Goal: Information Seeking & Learning: Learn about a topic

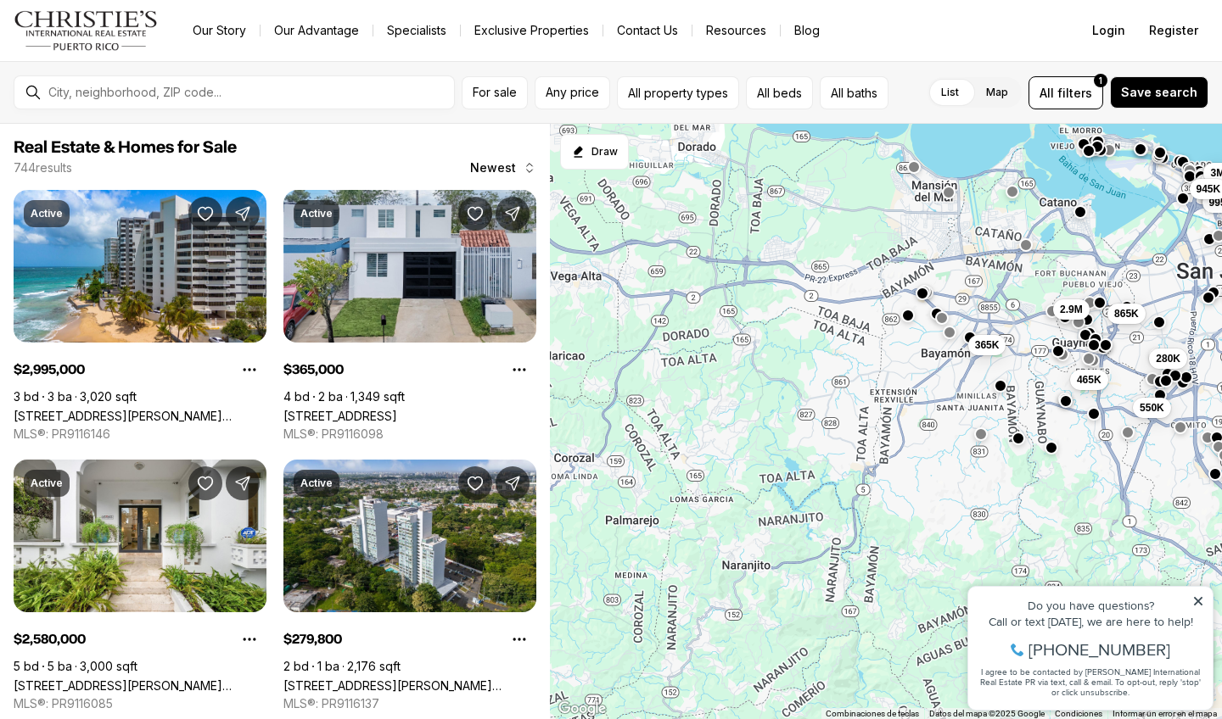
drag, startPoint x: 601, startPoint y: 216, endPoint x: 948, endPoint y: -28, distance: 425.0
click at [948, 0] on html "Go to: Homepage Our Story Our Advantage Specialists Exclusive Properties Contac…" at bounding box center [611, 359] width 1222 height 719
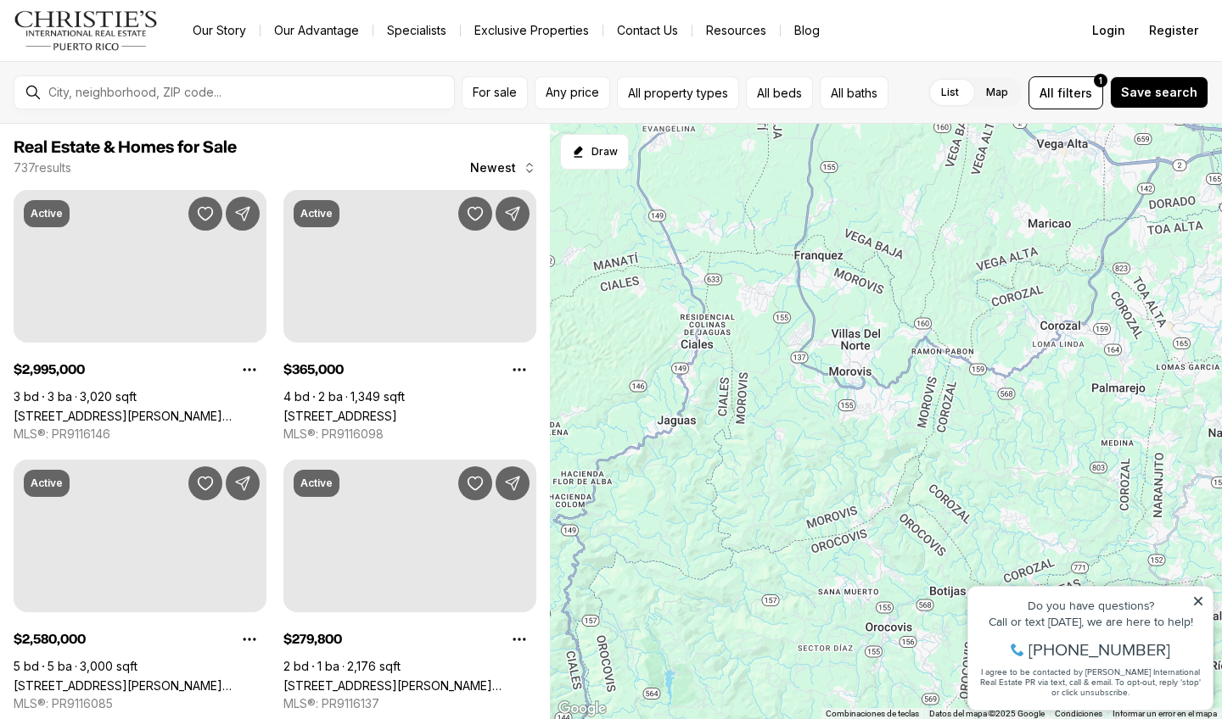
drag, startPoint x: 640, startPoint y: 408, endPoint x: 1124, endPoint y: 257, distance: 507.4
click at [1124, 257] on div "2.58M 650K 995K 3M 865K 365K 280K 550K 465K 945K 2.9M" at bounding box center [886, 422] width 672 height 596
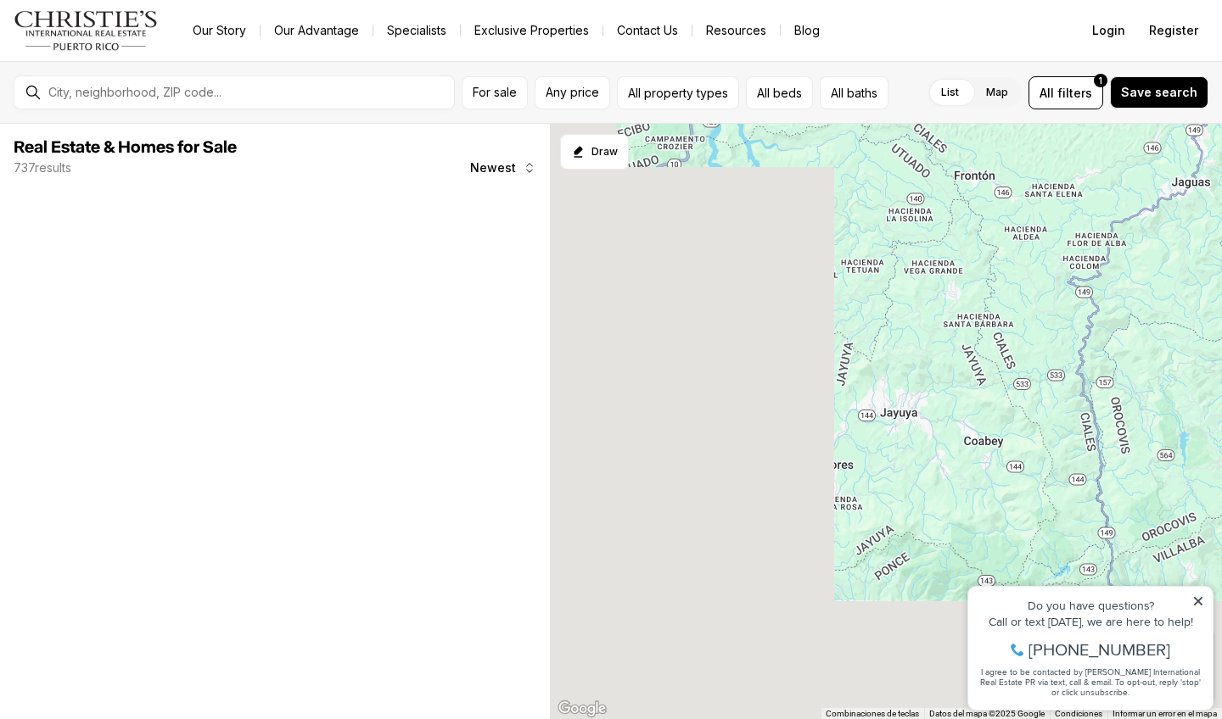
drag, startPoint x: 612, startPoint y: 500, endPoint x: 1159, endPoint y: 220, distance: 614.6
click at [1160, 220] on div at bounding box center [886, 422] width 672 height 596
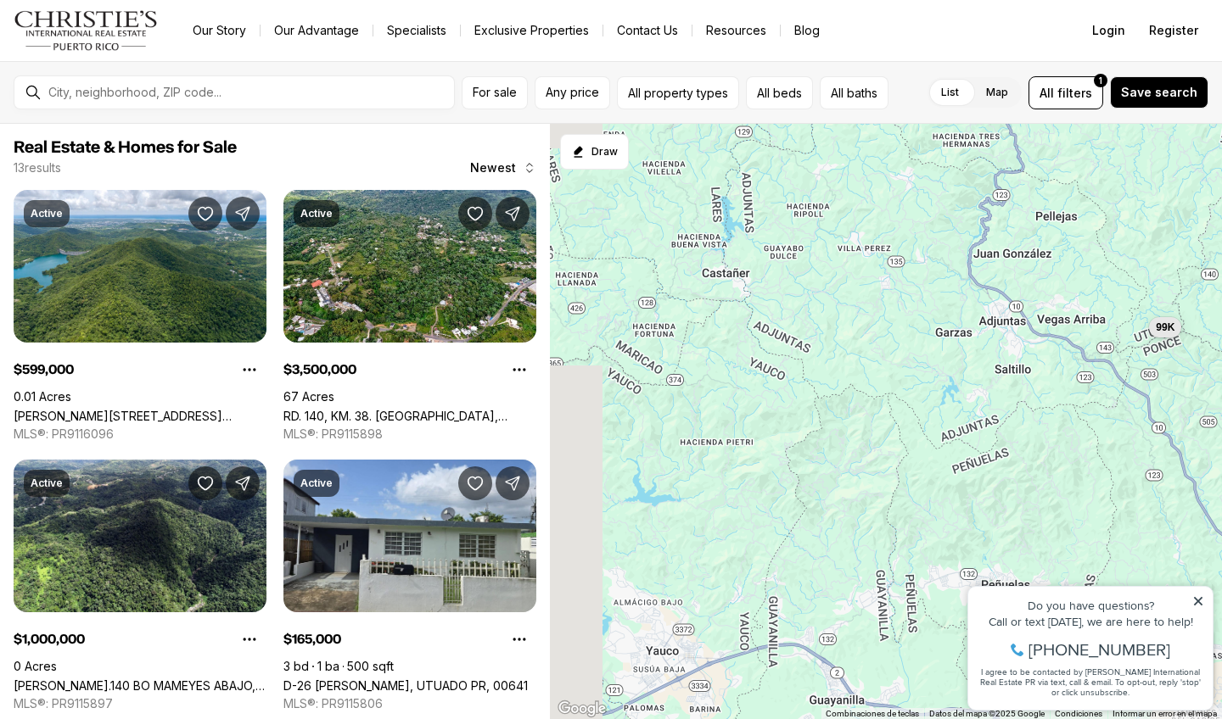
drag, startPoint x: 821, startPoint y: 382, endPoint x: 1220, endPoint y: 202, distance: 437.4
click at [1221, 202] on div "599K 3.5M 1M 165K 180K 135K 160K 289K 330K 350K 270K 99K" at bounding box center [886, 422] width 672 height 596
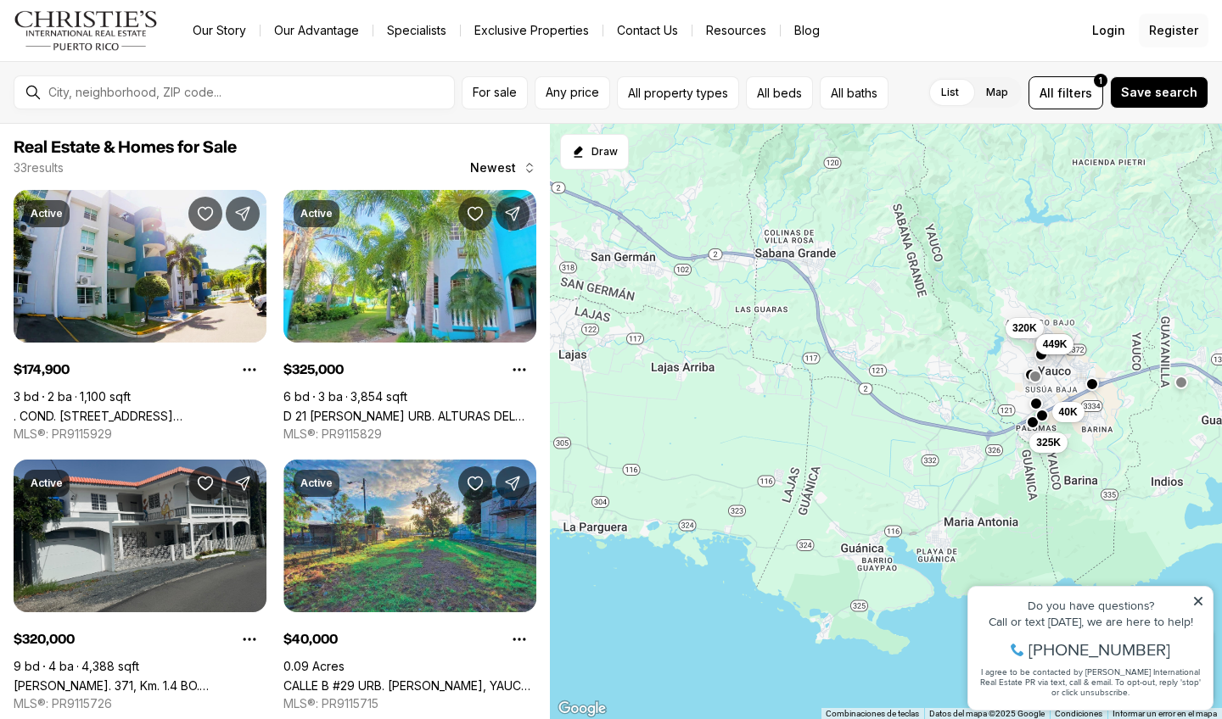
drag, startPoint x: 758, startPoint y: 303, endPoint x: 1149, endPoint y: 35, distance: 474.8
click at [1149, 35] on div "Go to: Homepage Our Story Our Advantage Specialists Exclusive Properties Contac…" at bounding box center [611, 359] width 1222 height 719
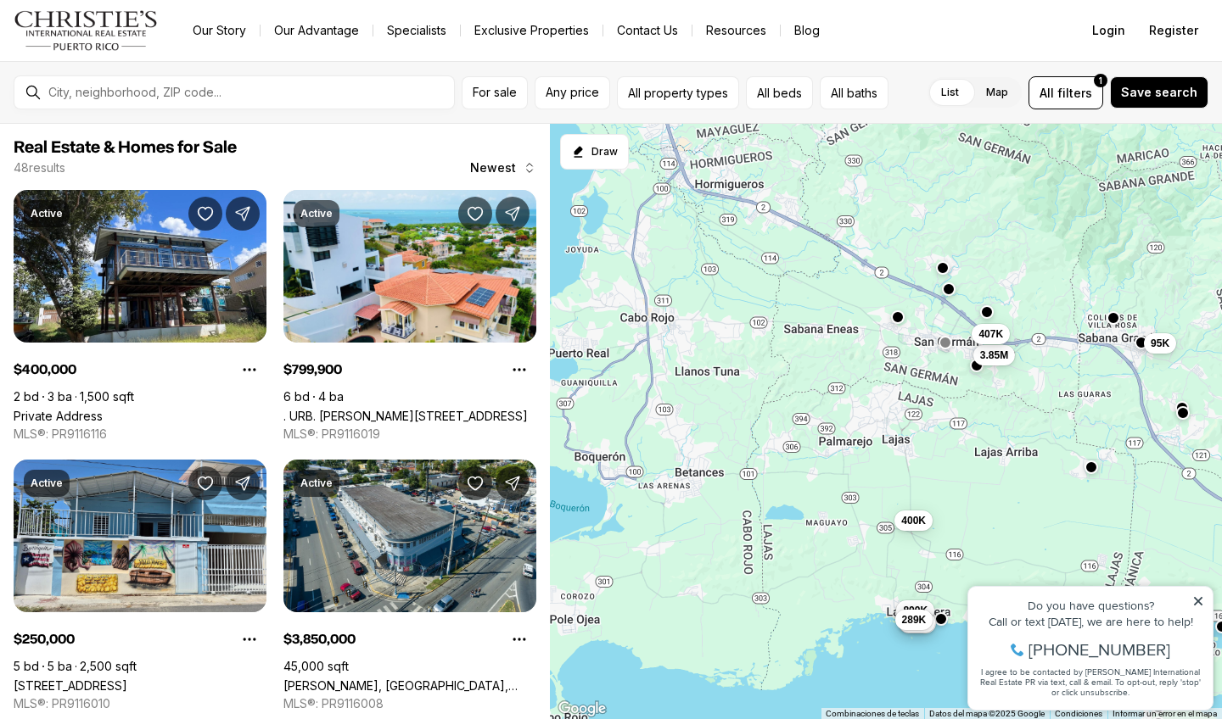
drag, startPoint x: 748, startPoint y: 322, endPoint x: 1077, endPoint y: 407, distance: 339.9
click at [1077, 407] on div "325K 320K 40K 400K 800K 250K 3.85M 379K 1.3M 289K 407K 95K" at bounding box center [886, 422] width 672 height 596
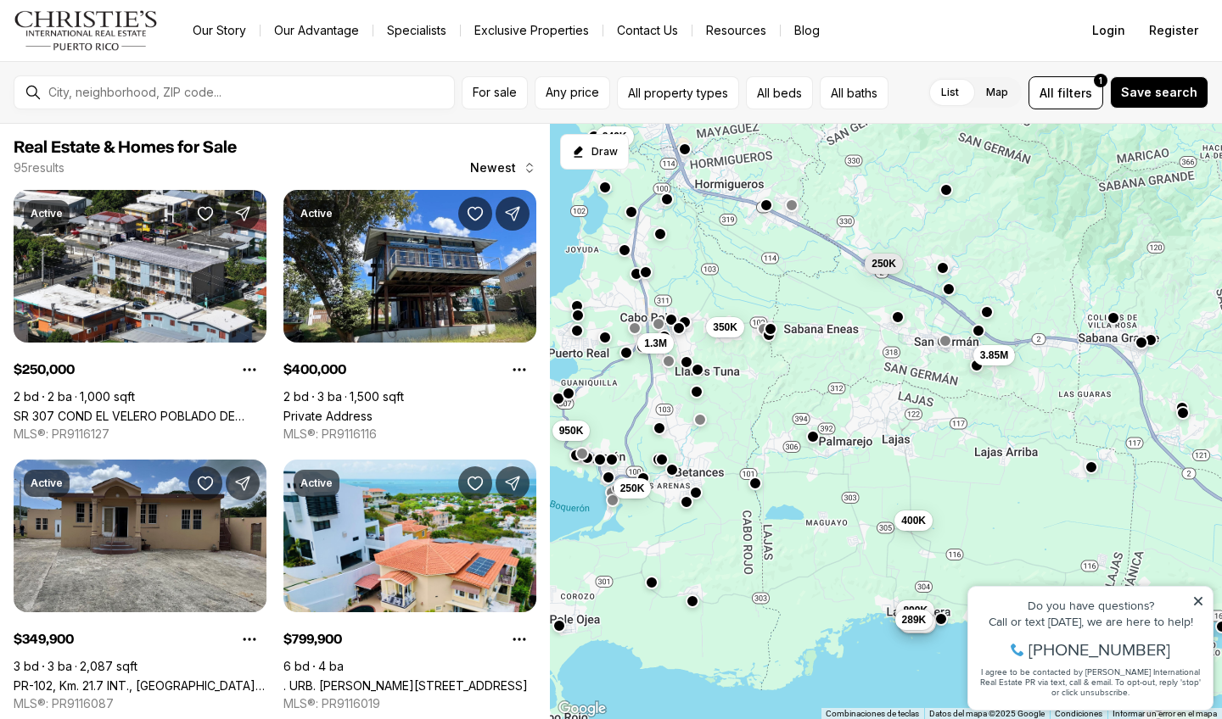
click at [945, 346] on button "button" at bounding box center [945, 341] width 14 height 14
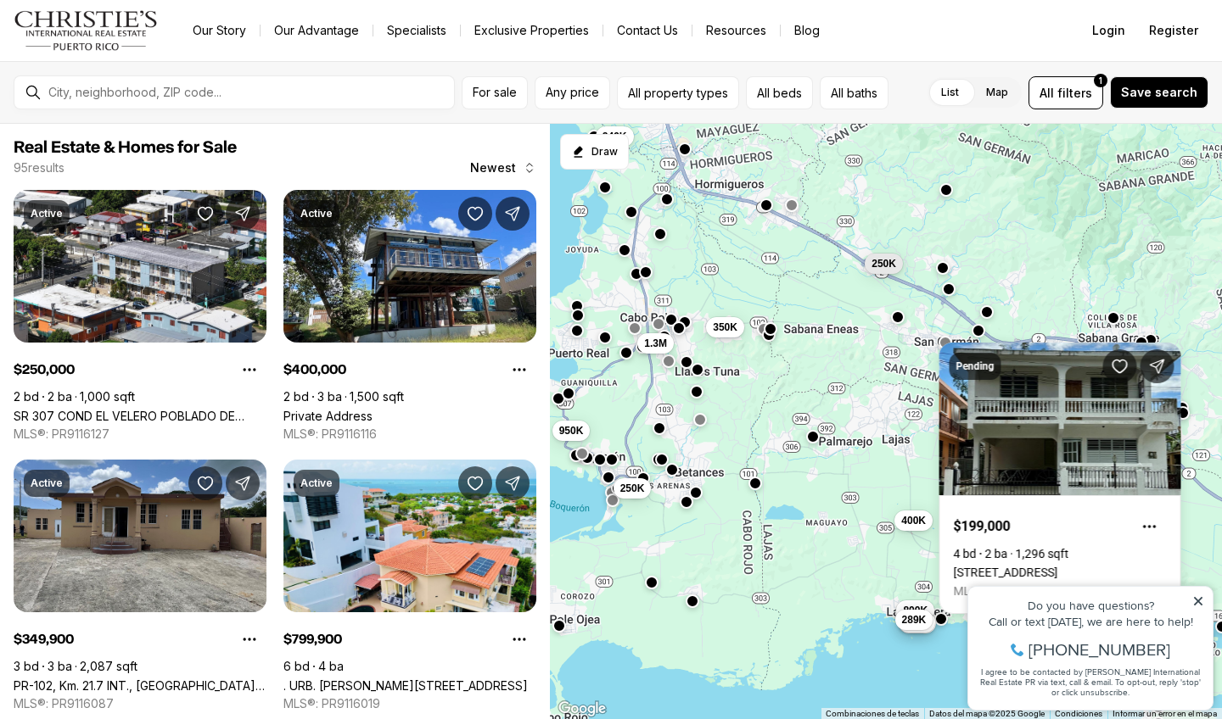
click at [901, 325] on div "400K 800K 3.85M 379K 1.3M 289K 350K 250K 950K 249K 250K 1.3M" at bounding box center [886, 422] width 672 height 596
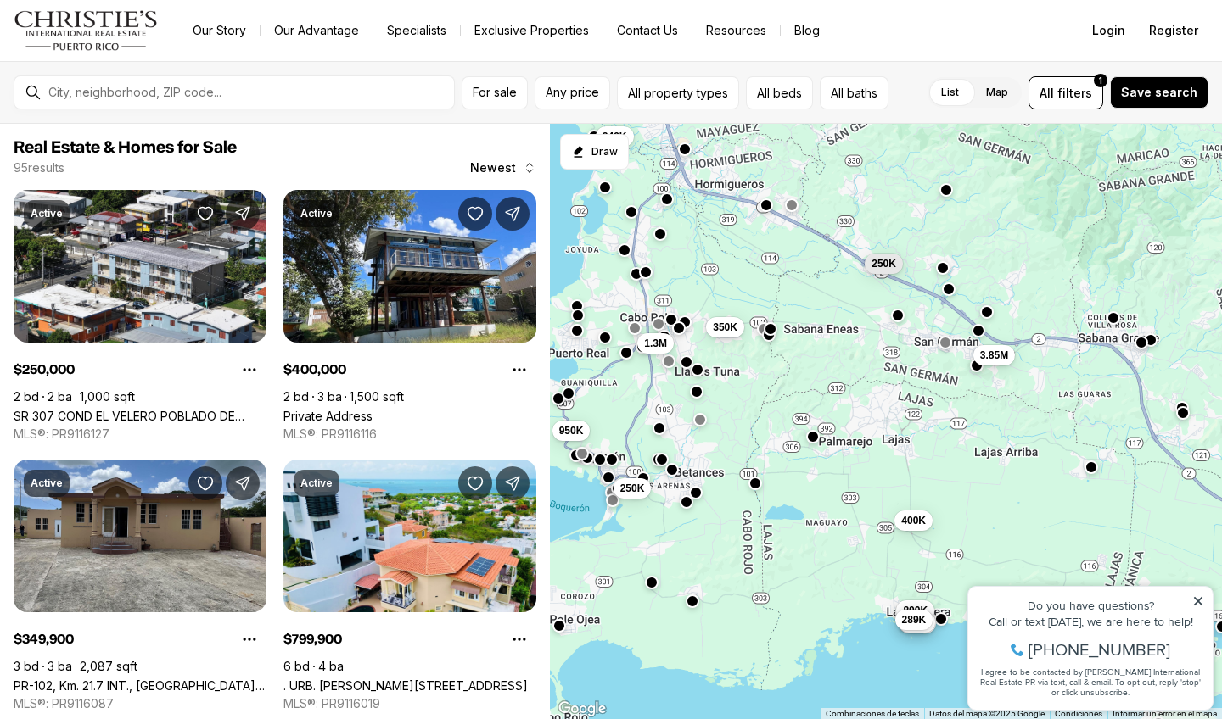
click at [898, 322] on button "button" at bounding box center [898, 315] width 14 height 14
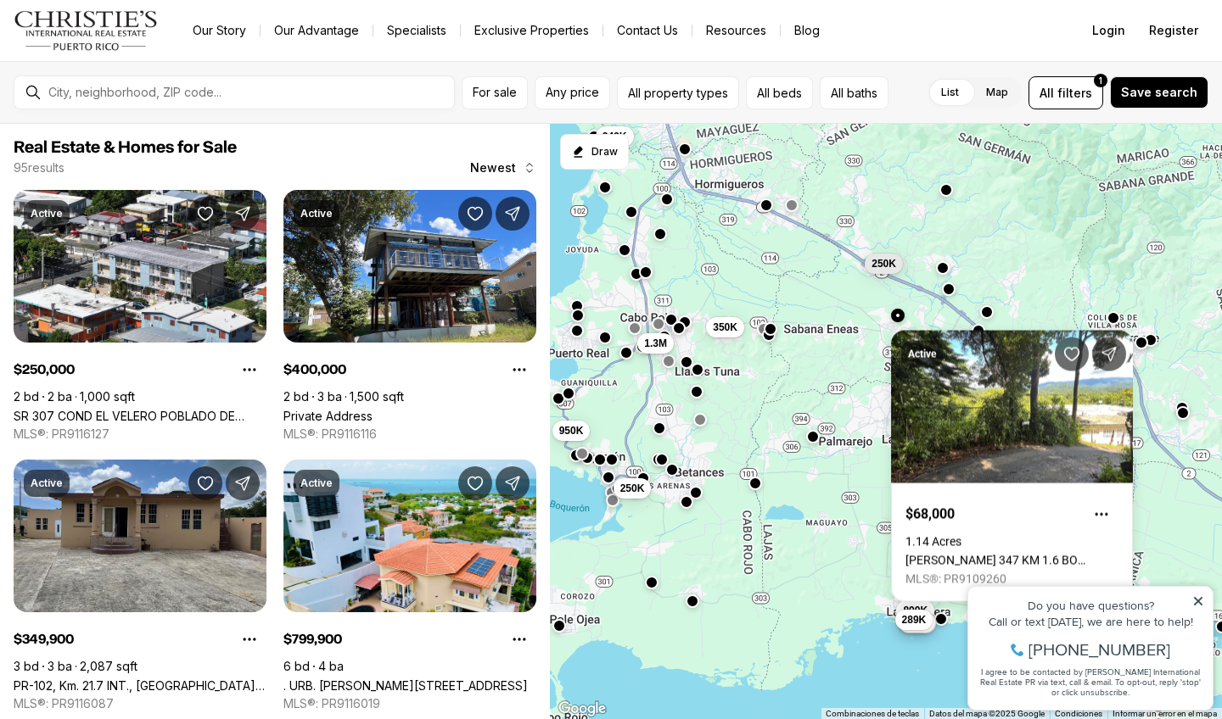
click at [951, 296] on div at bounding box center [949, 289] width 14 height 14
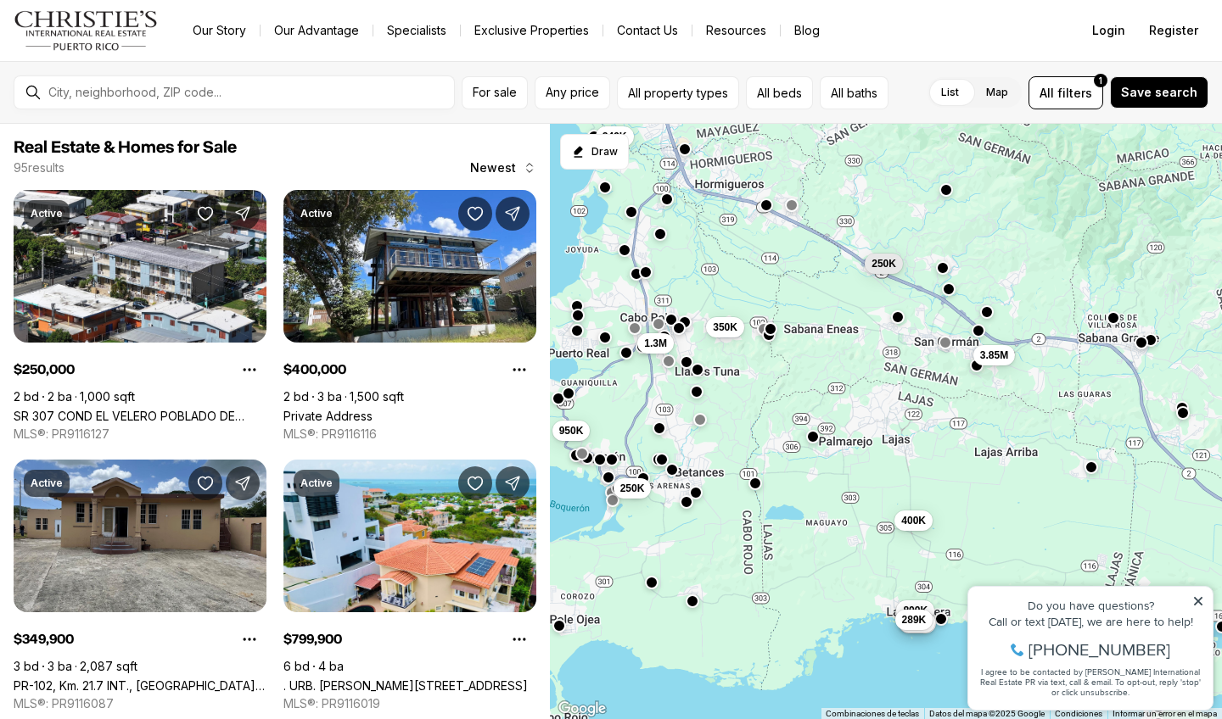
click at [951, 296] on div at bounding box center [949, 289] width 14 height 14
click at [949, 285] on button "button" at bounding box center [949, 288] width 14 height 14
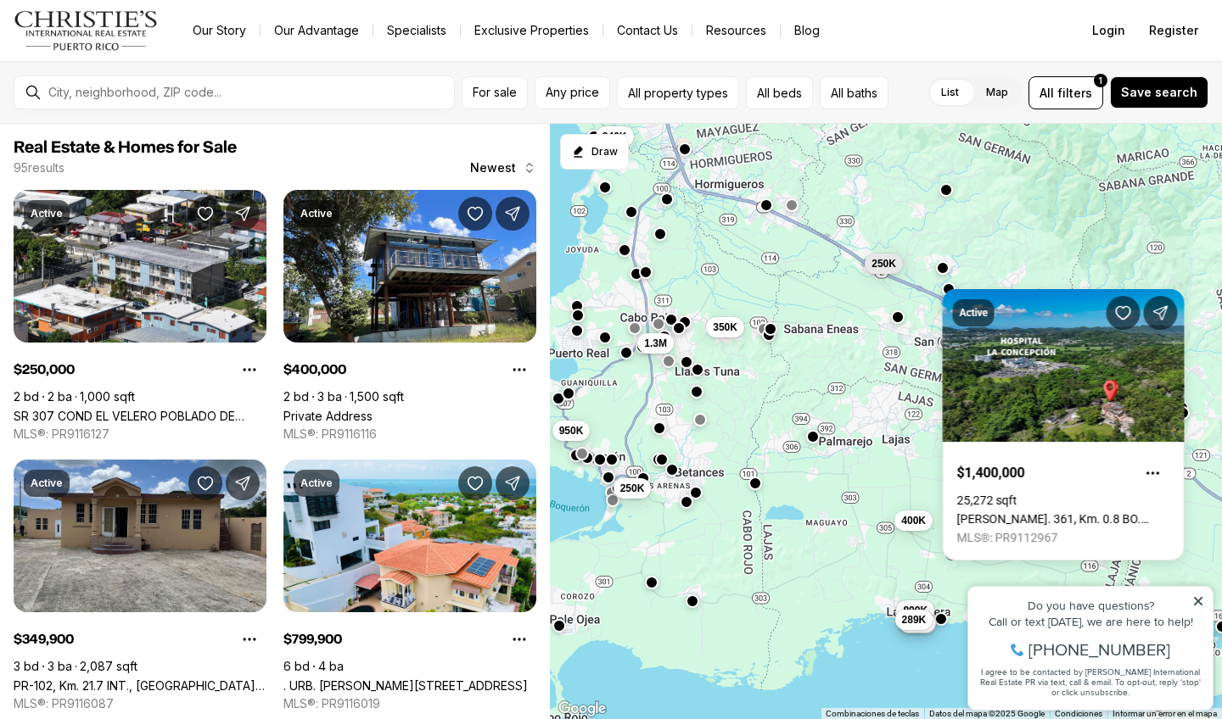
click at [1085, 266] on div "400K 800K 3.85M 379K 1.3M 289K 350K 250K 950K 249K 250K 1.3M" at bounding box center [886, 422] width 672 height 596
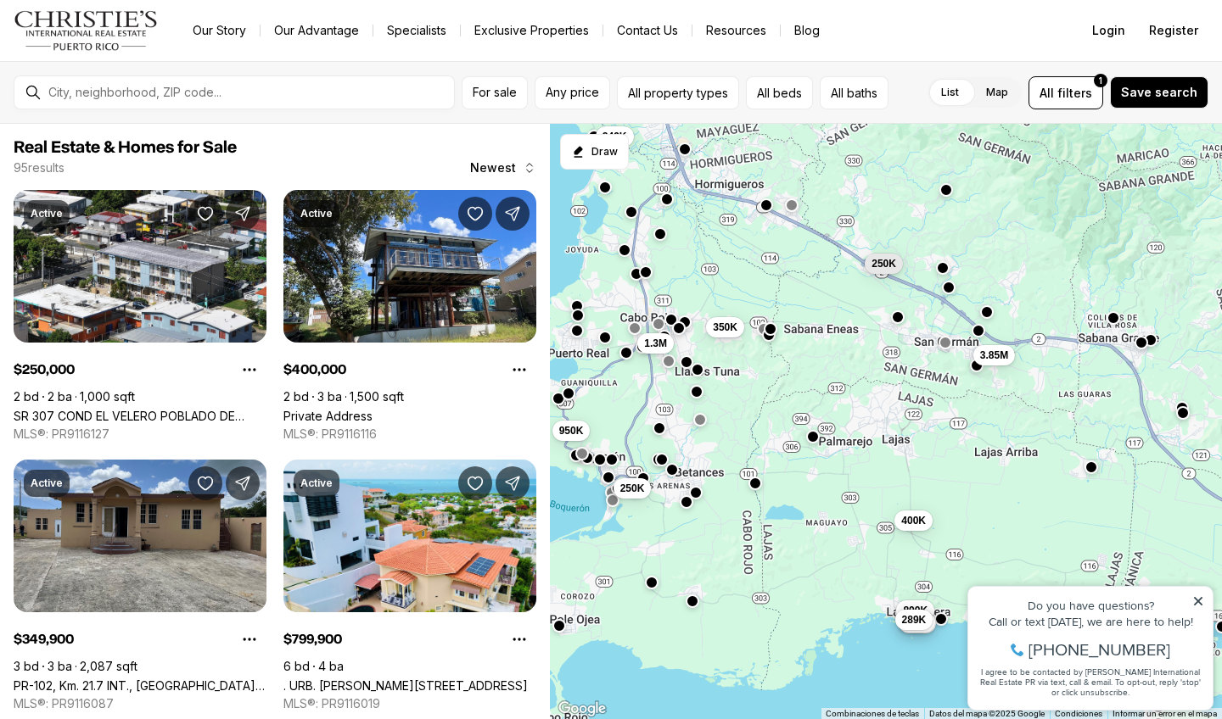
click at [950, 290] on button "button" at bounding box center [949, 288] width 14 height 14
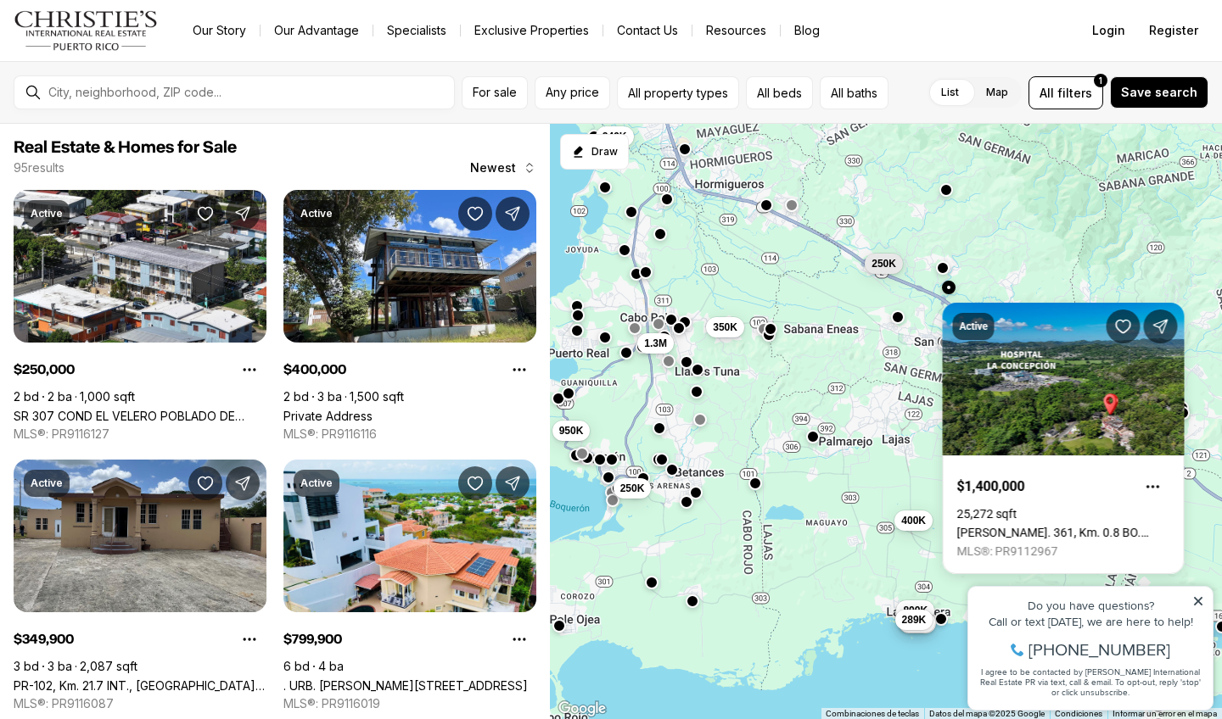
click at [1004, 285] on body "Go to: Homepage Our Story Our Advantage Specialists Exclusive Properties Contac…" at bounding box center [611, 359] width 1222 height 719
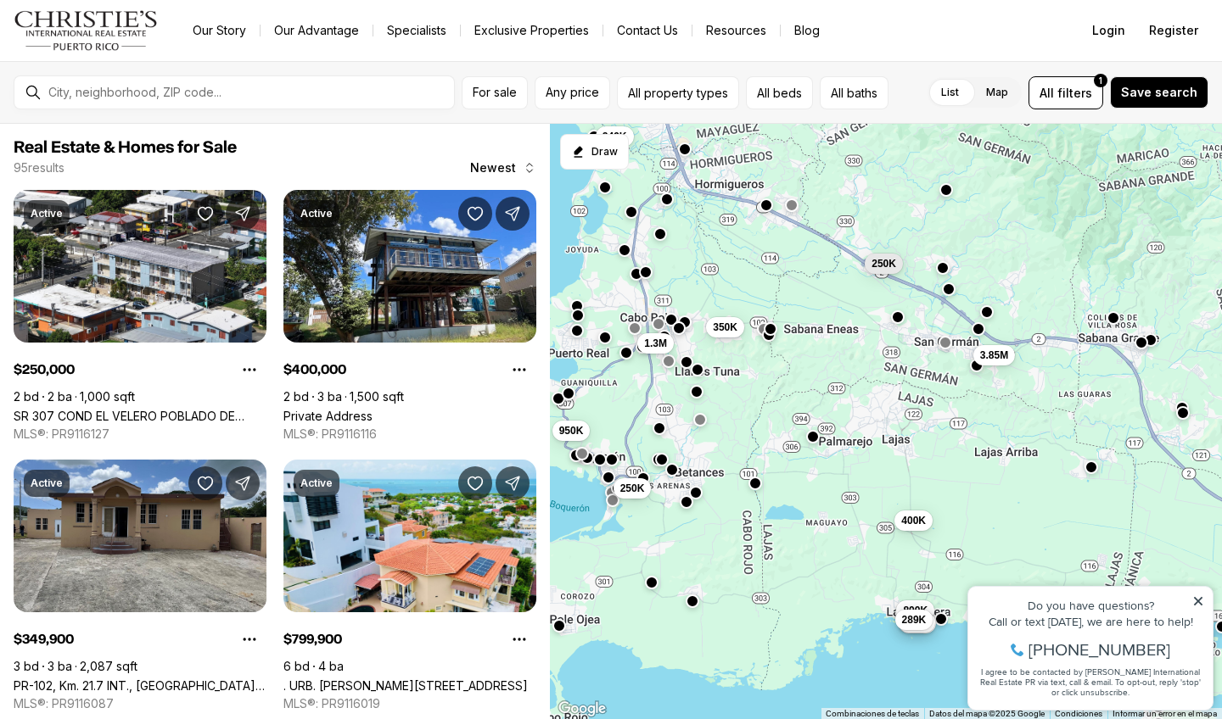
click at [976, 333] on button "button" at bounding box center [978, 329] width 14 height 14
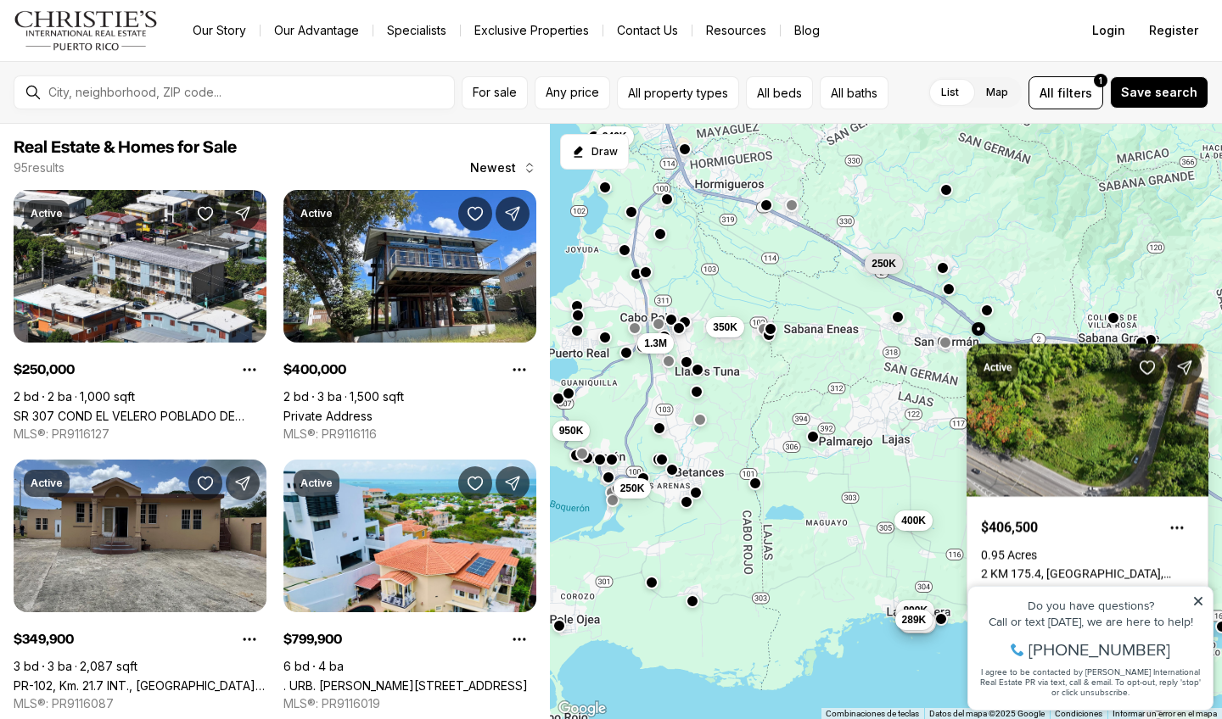
click at [987, 313] on button "button" at bounding box center [987, 310] width 14 height 14
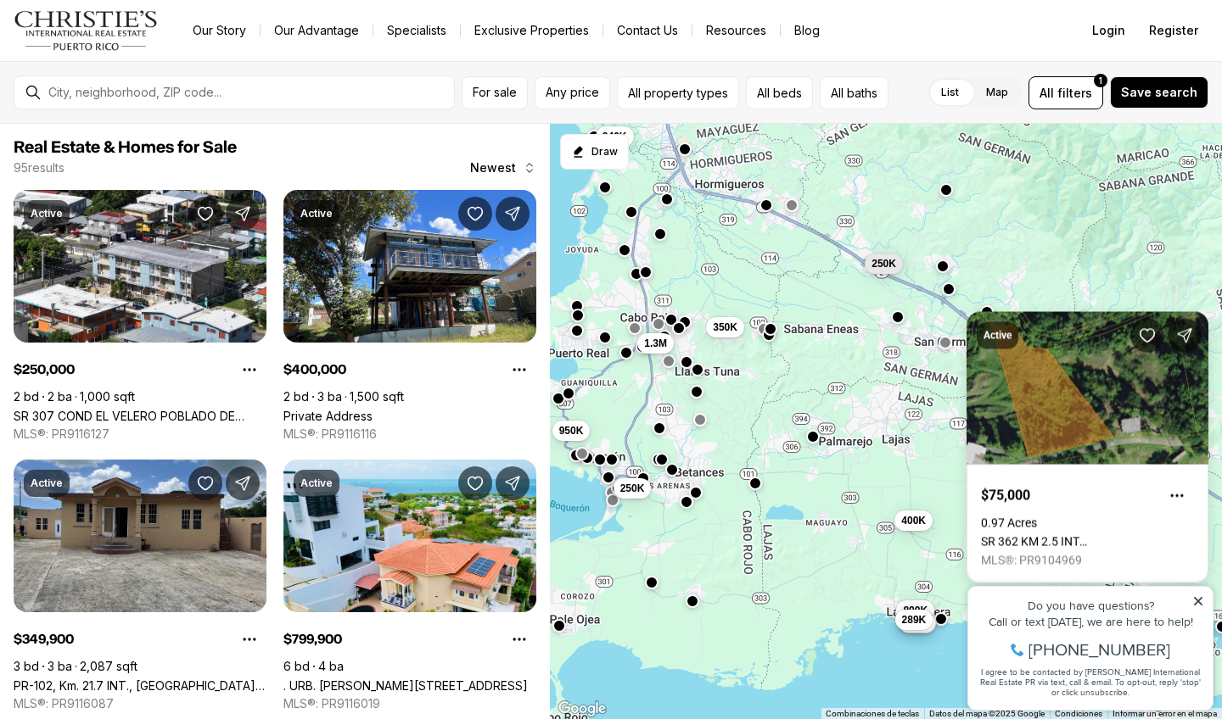
click at [943, 268] on button "button" at bounding box center [943, 266] width 14 height 14
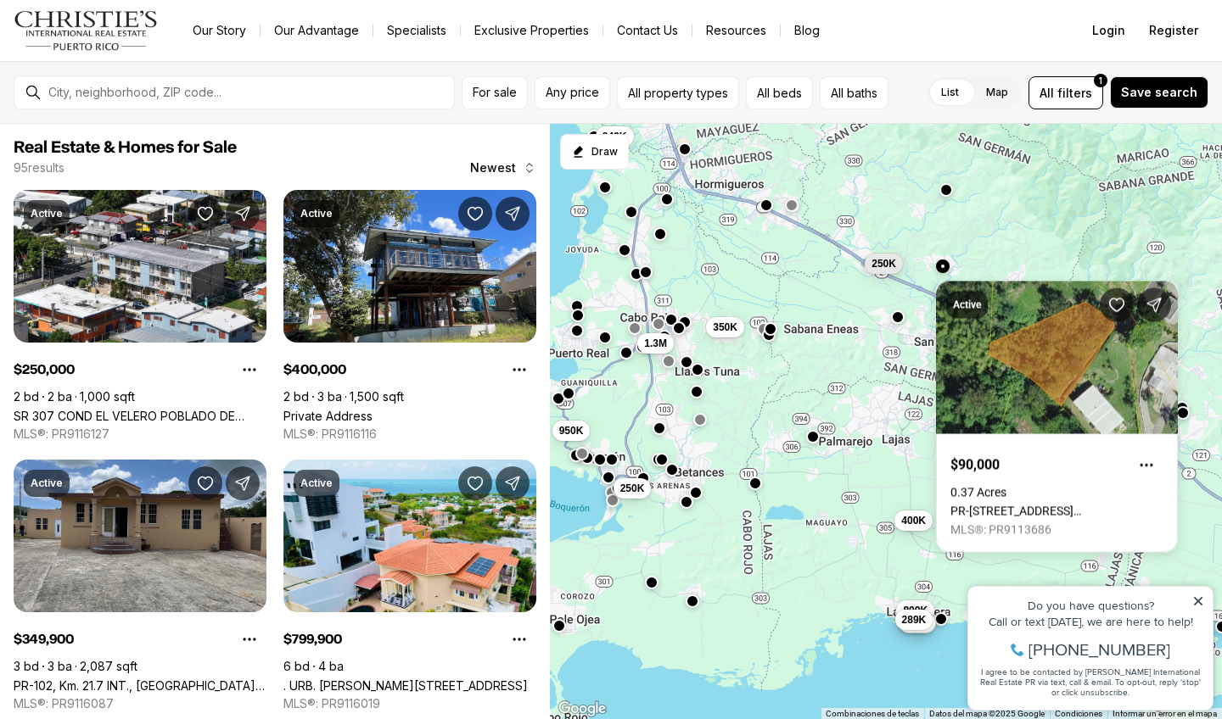
click at [754, 492] on div "400K 800K 3.85M 379K 1.3M 289K 350K 250K 950K 249K 250K 1.3M" at bounding box center [886, 422] width 672 height 596
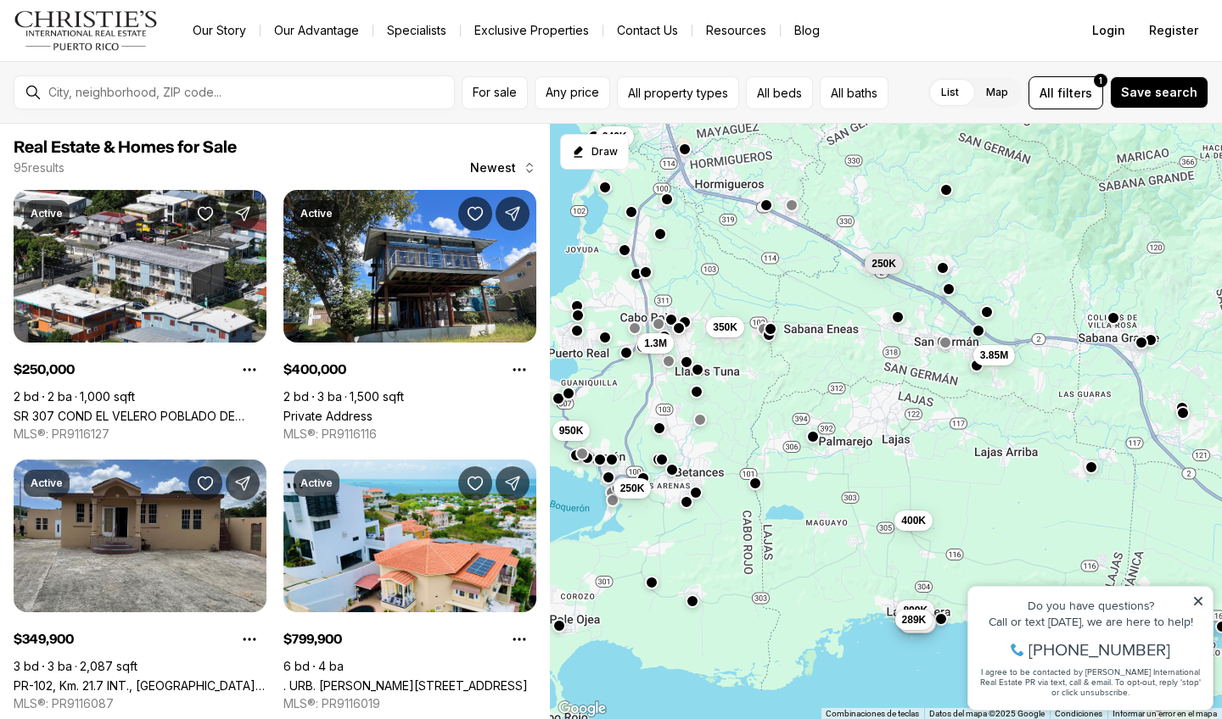
click at [754, 492] on div "400K 800K 3.85M 379K 1.3M 289K 350K 250K 950K 249K 250K 1.3M" at bounding box center [886, 422] width 672 height 596
click at [754, 491] on div "400K 800K 3.85M 379K 1.3M 289K 350K 250K 950K 249K 250K 1.3M" at bounding box center [886, 422] width 672 height 596
click at [755, 479] on button "button" at bounding box center [755, 482] width 14 height 14
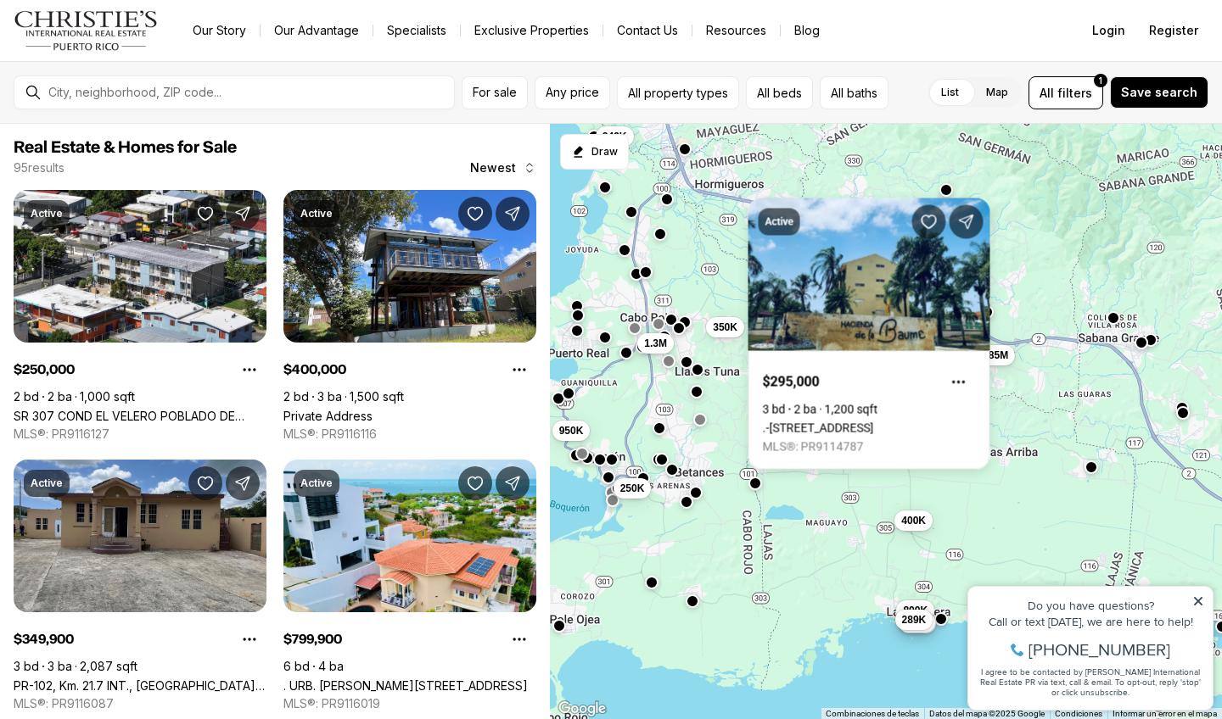
click at [694, 609] on div "400K 800K 3.85M 379K 1.3M 289K 350K 250K 950K 249K 250K 1.3M" at bounding box center [886, 422] width 672 height 596
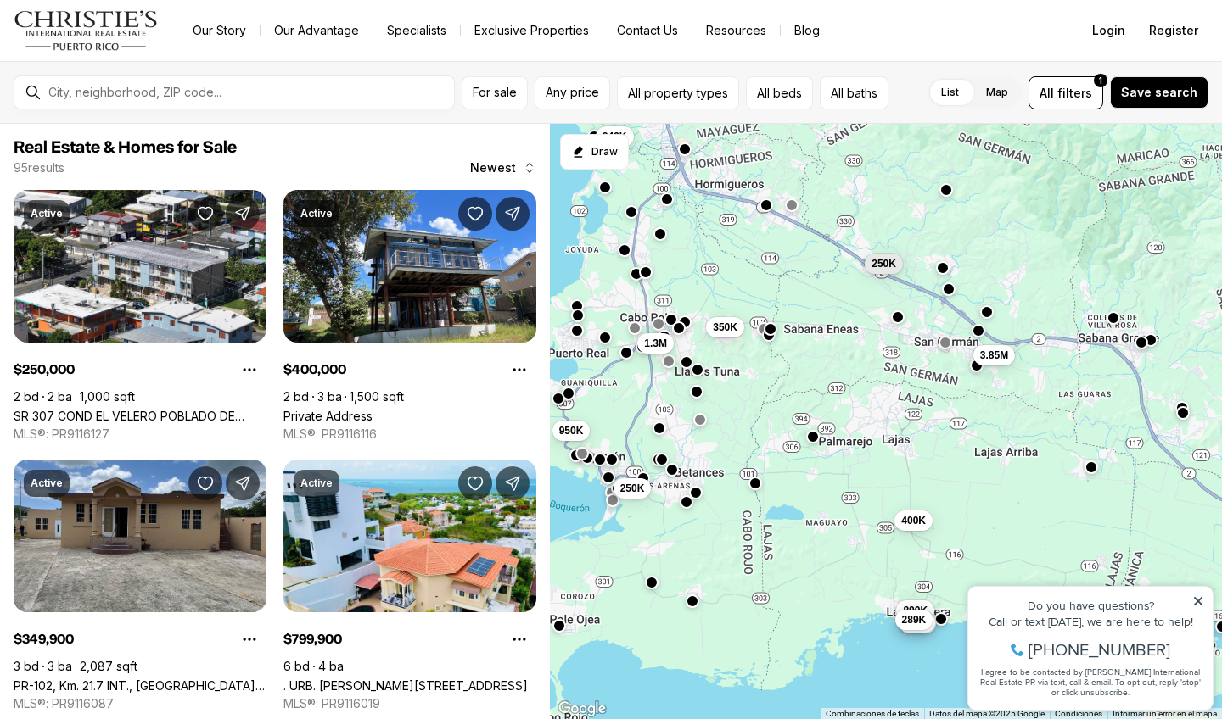
click at [694, 609] on div "400K 800K 3.85M 379K 1.3M 289K 350K 250K 950K 249K 250K 1.3M" at bounding box center [886, 422] width 672 height 596
click at [694, 603] on button "button" at bounding box center [692, 599] width 14 height 14
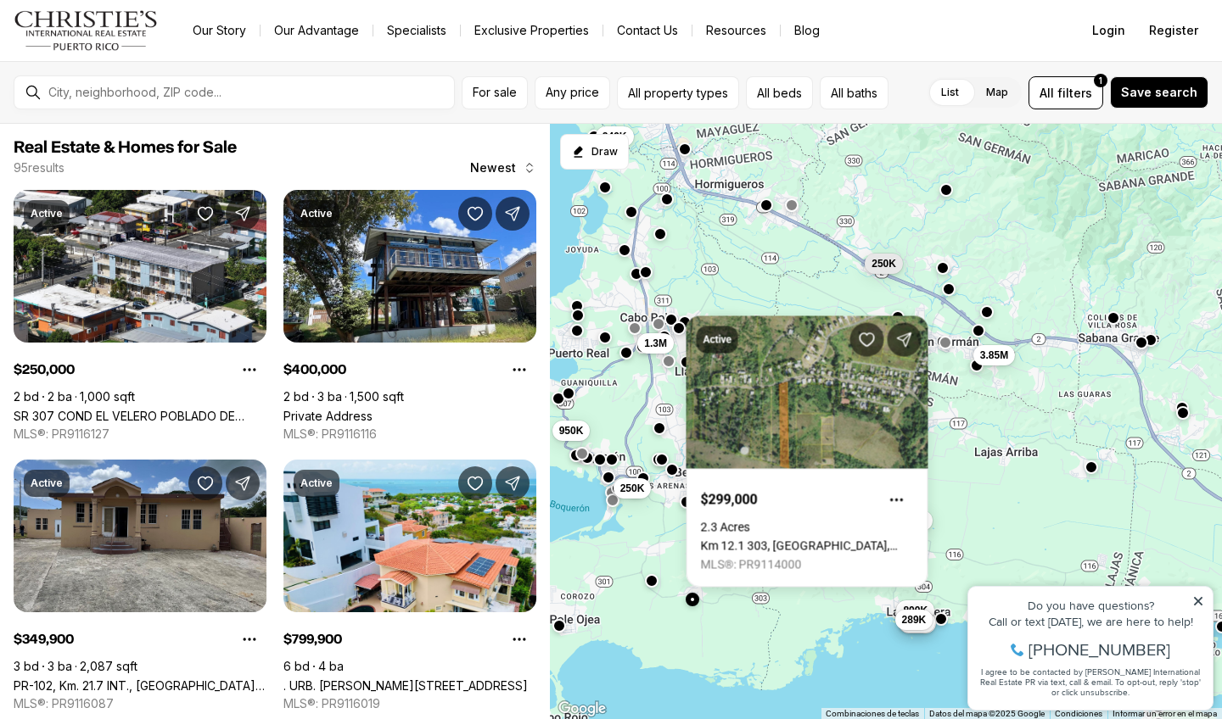
click at [655, 583] on button "button" at bounding box center [652, 580] width 14 height 14
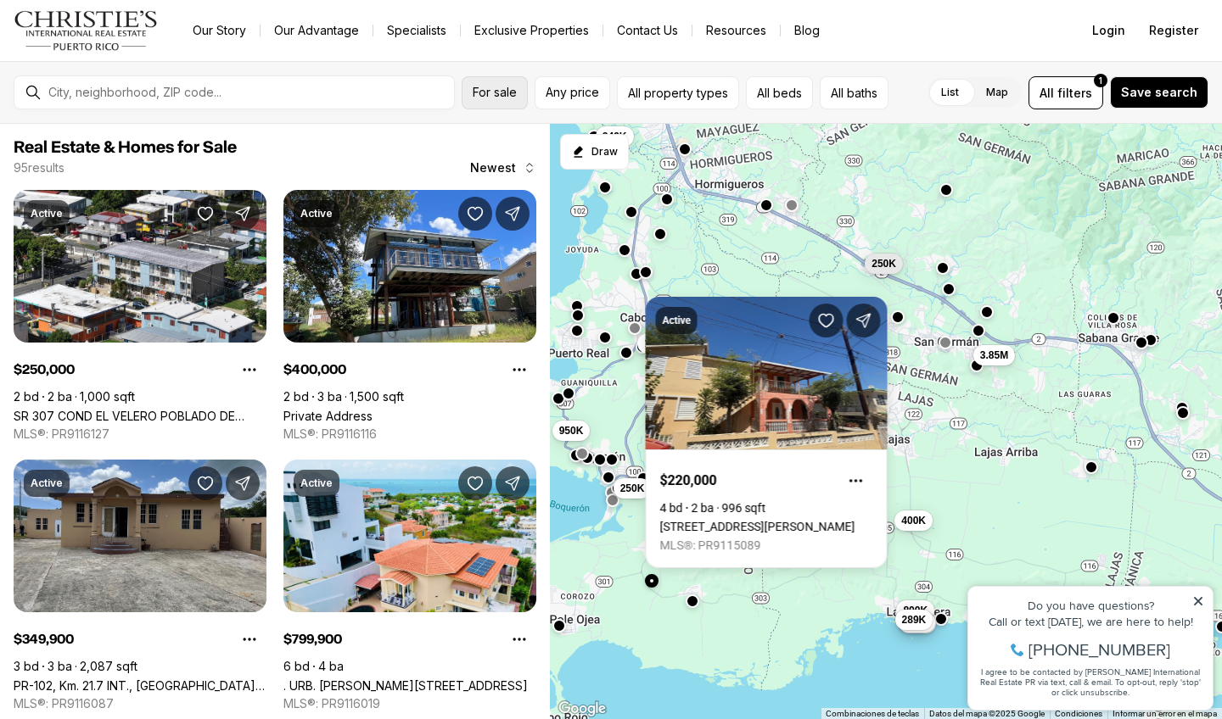
click at [501, 98] on span "For sale" at bounding box center [495, 93] width 44 height 14
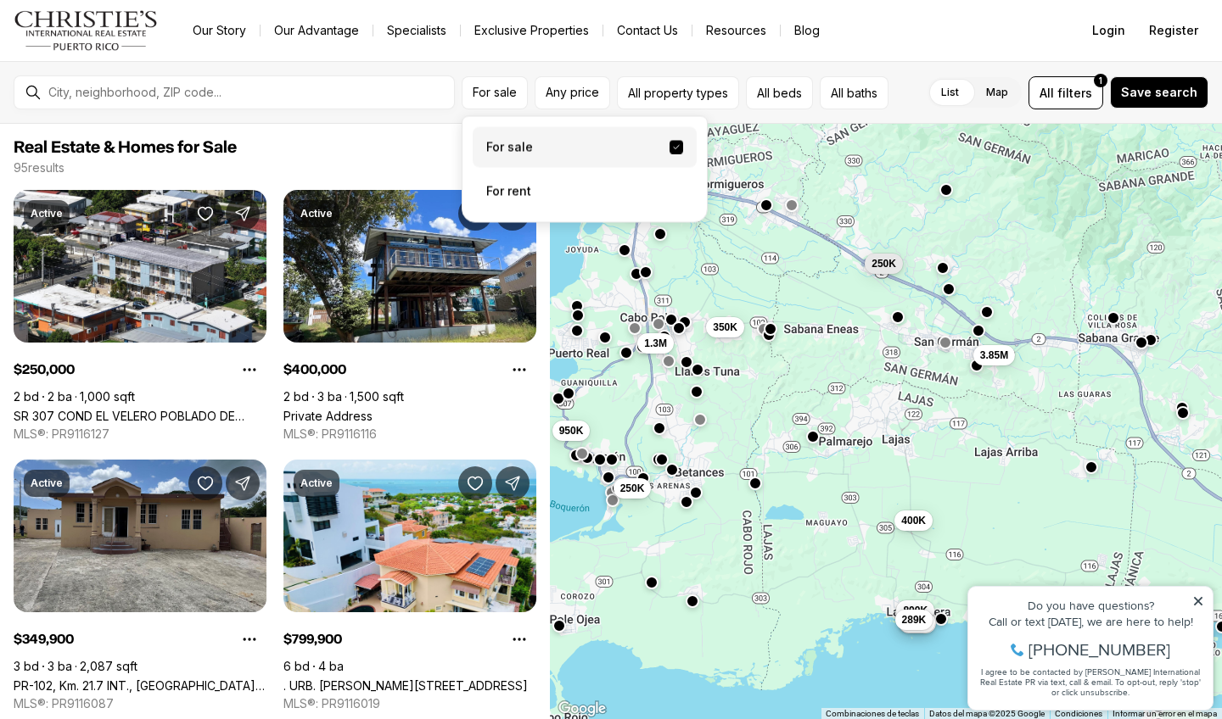
click at [523, 136] on label "For sale" at bounding box center [585, 147] width 224 height 41
click at [669, 141] on button "For sale" at bounding box center [676, 148] width 14 height 14
click at [578, 87] on span "Any price" at bounding box center [571, 93] width 53 height 14
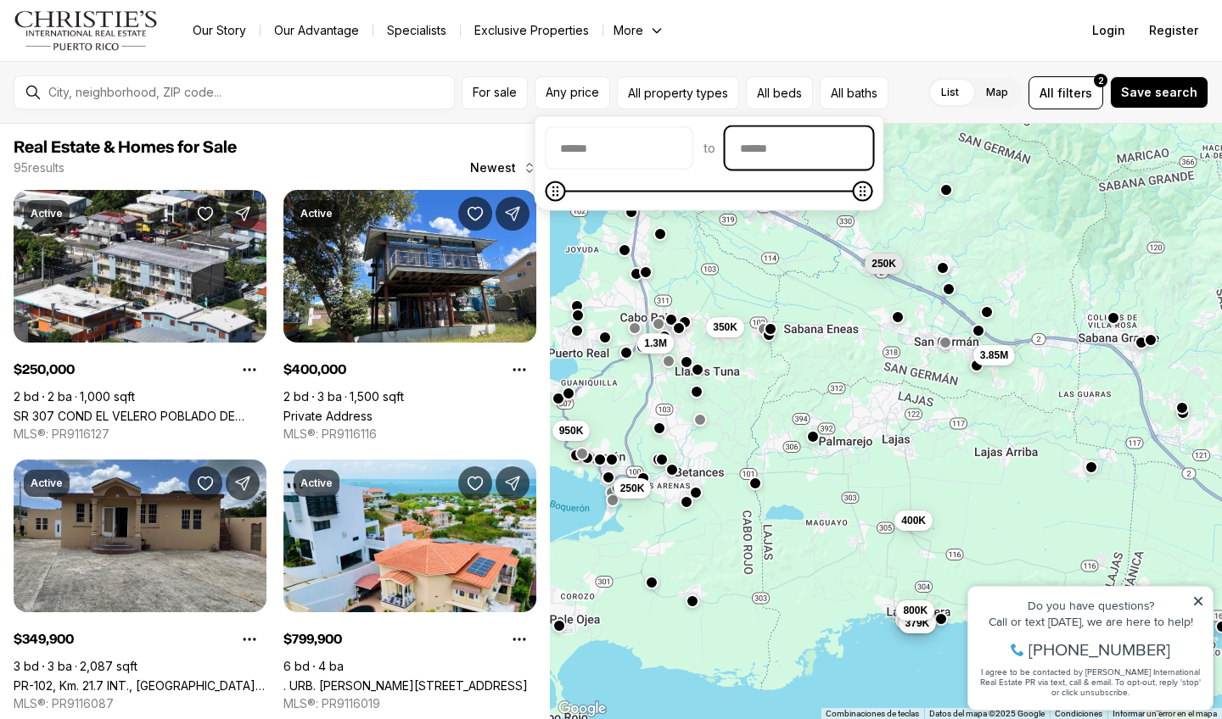
click at [835, 164] on input "priceMax" at bounding box center [799, 148] width 146 height 41
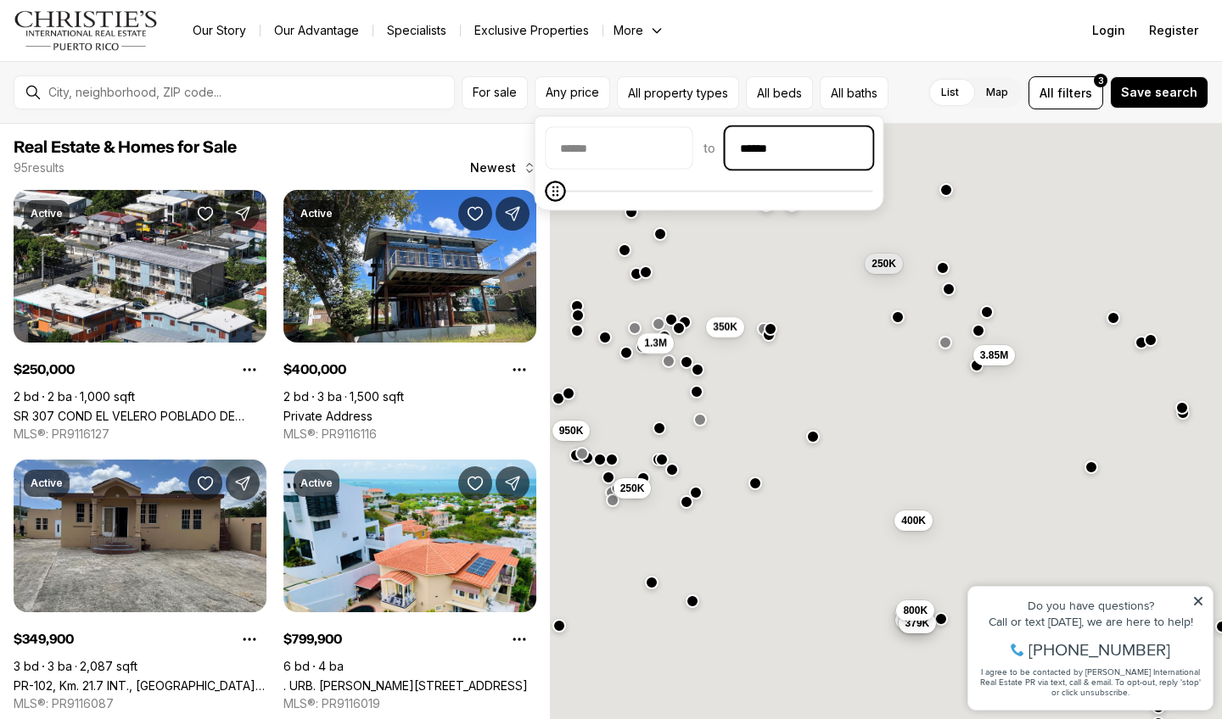
type input "*******"
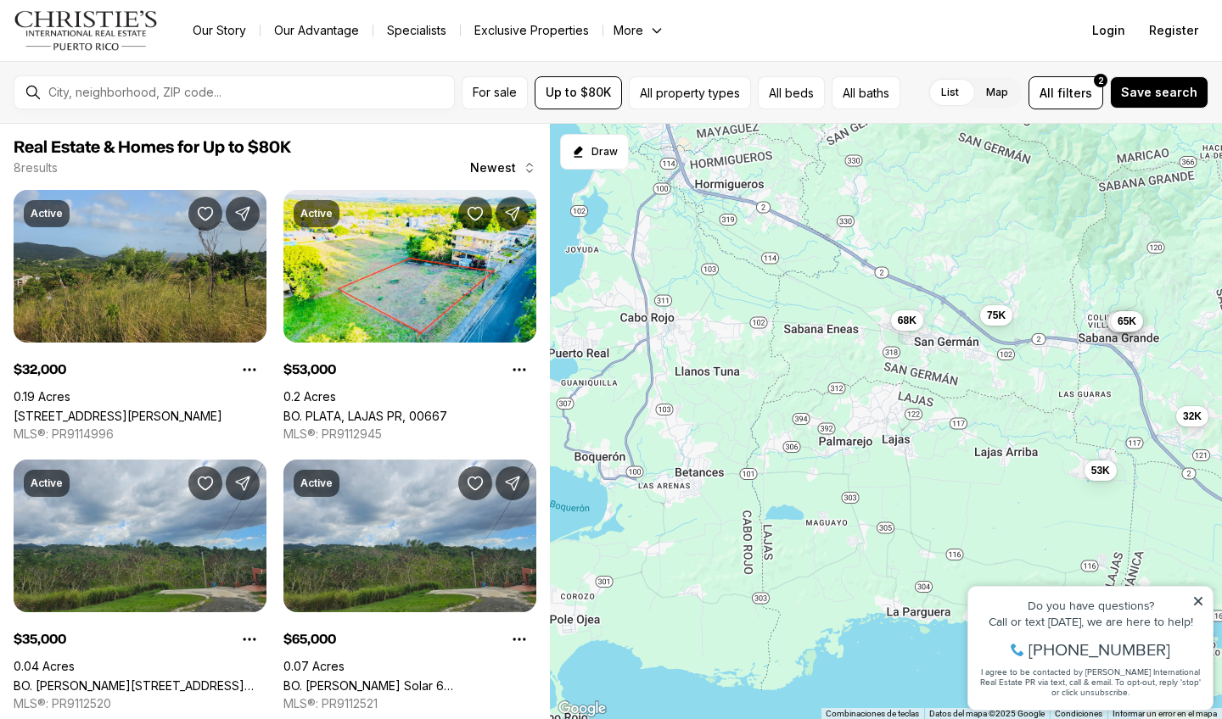
click at [738, 34] on html "Go to: Homepage Our Story Our Advantage Specialists Exclusive Properties More C…" at bounding box center [611, 359] width 1222 height 719
